Goal: Entertainment & Leisure: Browse casually

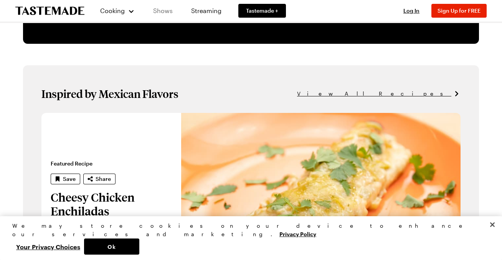
click at [156, 8] on link "Shows" at bounding box center [162, 10] width 35 height 21
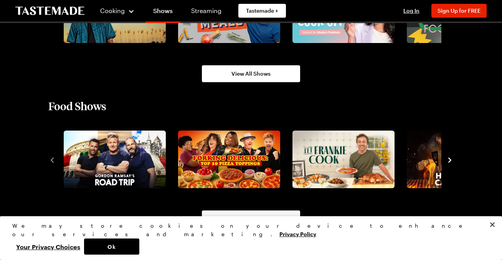
scroll to position [594, 0]
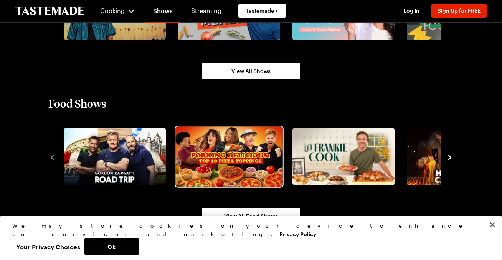
click at [232, 145] on img "2 / 10" at bounding box center [228, 157] width 107 height 60
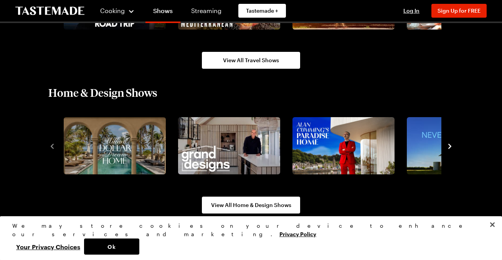
scroll to position [895, 0]
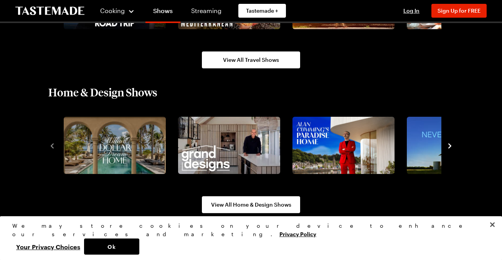
click at [450, 144] on icon "navigate to next item" at bounding box center [450, 146] width 8 height 8
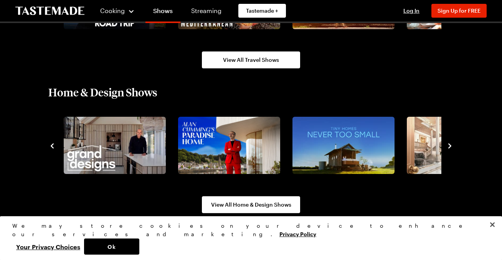
click at [449, 145] on icon "navigate to next item" at bounding box center [450, 146] width 8 height 8
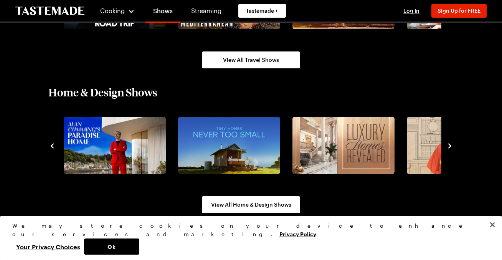
click at [449, 145] on icon "navigate to next item" at bounding box center [450, 146] width 8 height 8
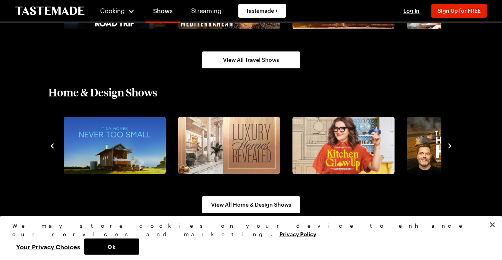
click at [449, 144] on icon "navigate to next item" at bounding box center [449, 145] width 3 height 5
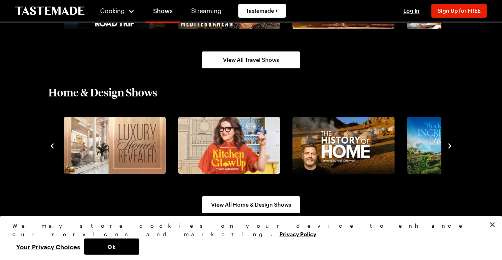
click at [449, 144] on icon "navigate to next item" at bounding box center [449, 145] width 3 height 5
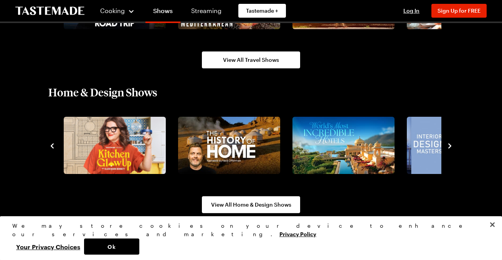
click at [449, 144] on icon "navigate to next item" at bounding box center [449, 145] width 3 height 5
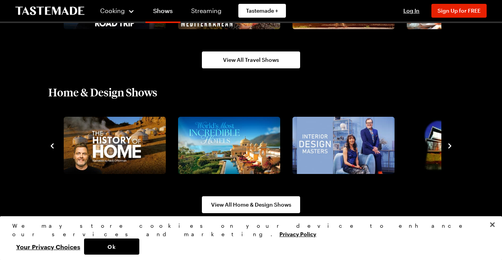
click at [449, 144] on icon "navigate to next item" at bounding box center [449, 145] width 3 height 5
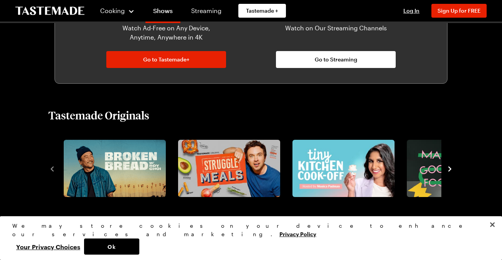
scroll to position [439, 0]
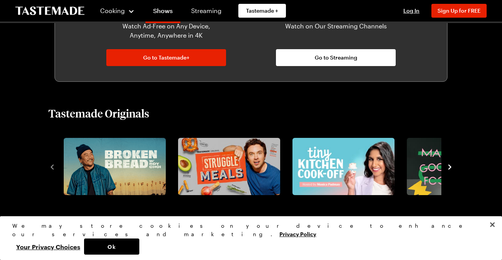
click at [451, 166] on icon "navigate to next item" at bounding box center [450, 167] width 8 height 8
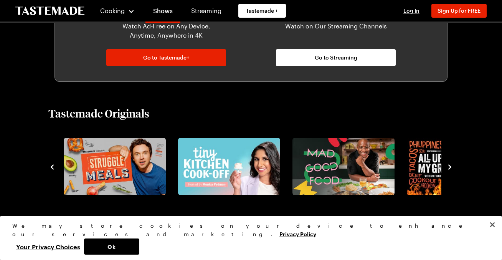
click at [451, 167] on icon "navigate to next item" at bounding box center [450, 167] width 8 height 8
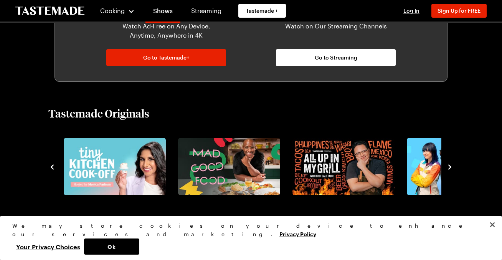
click at [51, 166] on icon "navigate to previous item" at bounding box center [52, 167] width 8 height 8
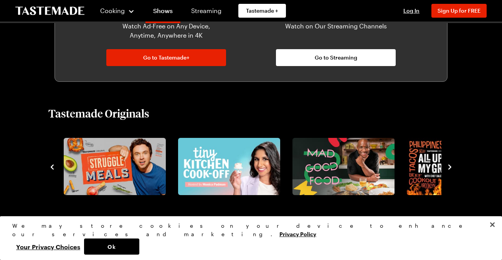
click at [51, 166] on icon "navigate to previous item" at bounding box center [52, 167] width 8 height 8
